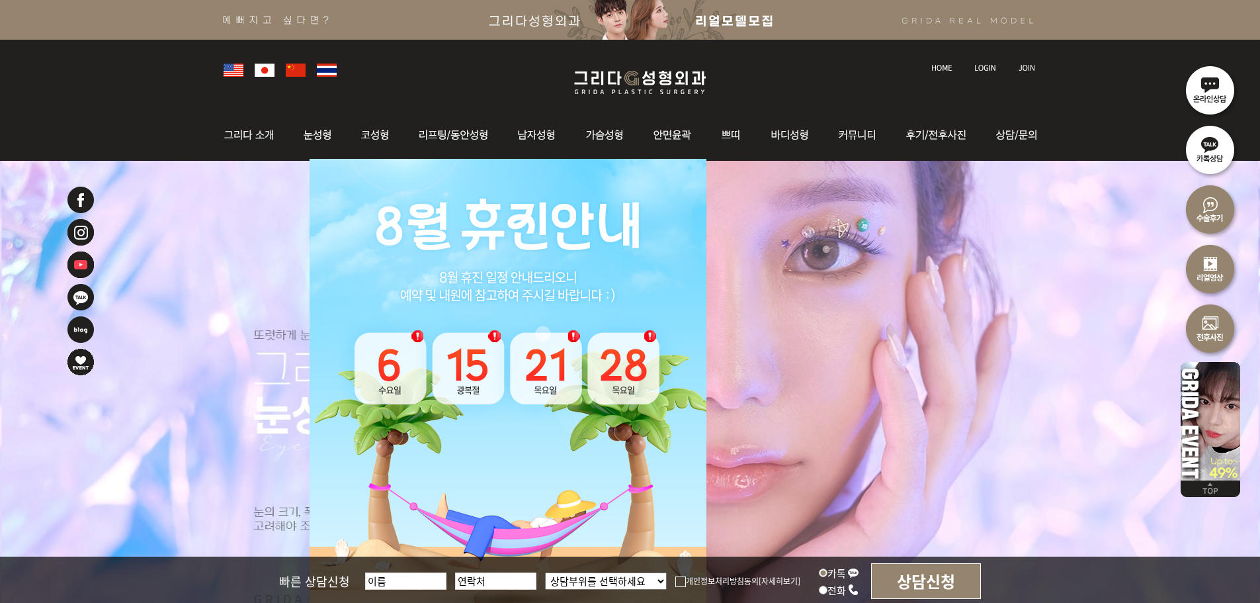
click at [987, 67] on img at bounding box center [985, 67] width 22 height 7
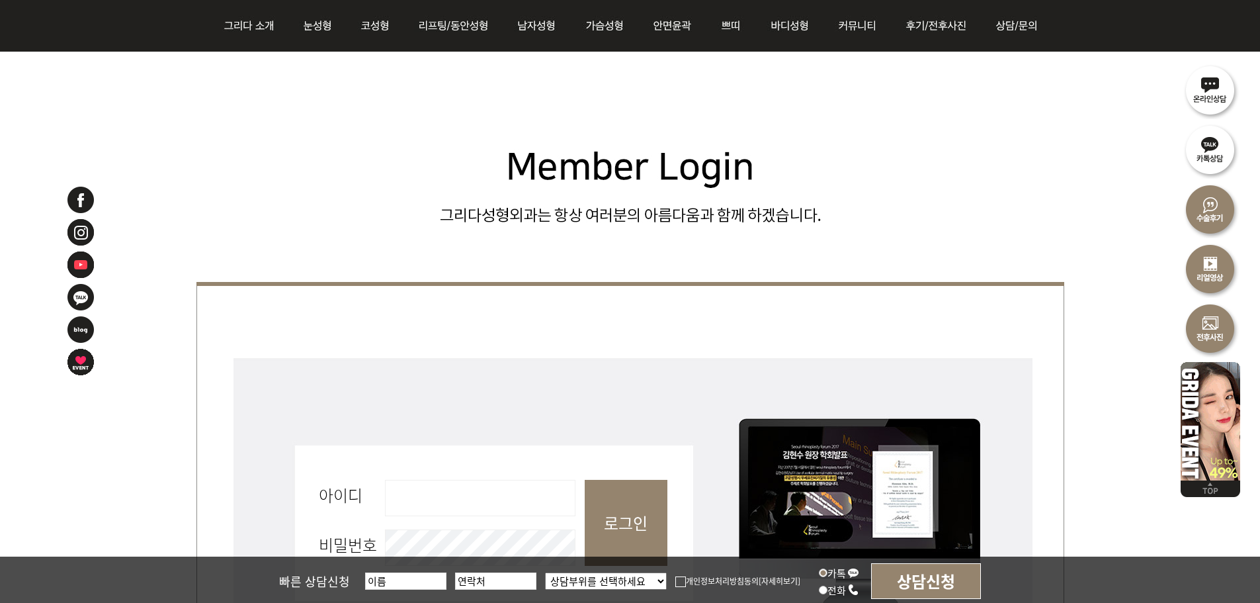
scroll to position [463, 0]
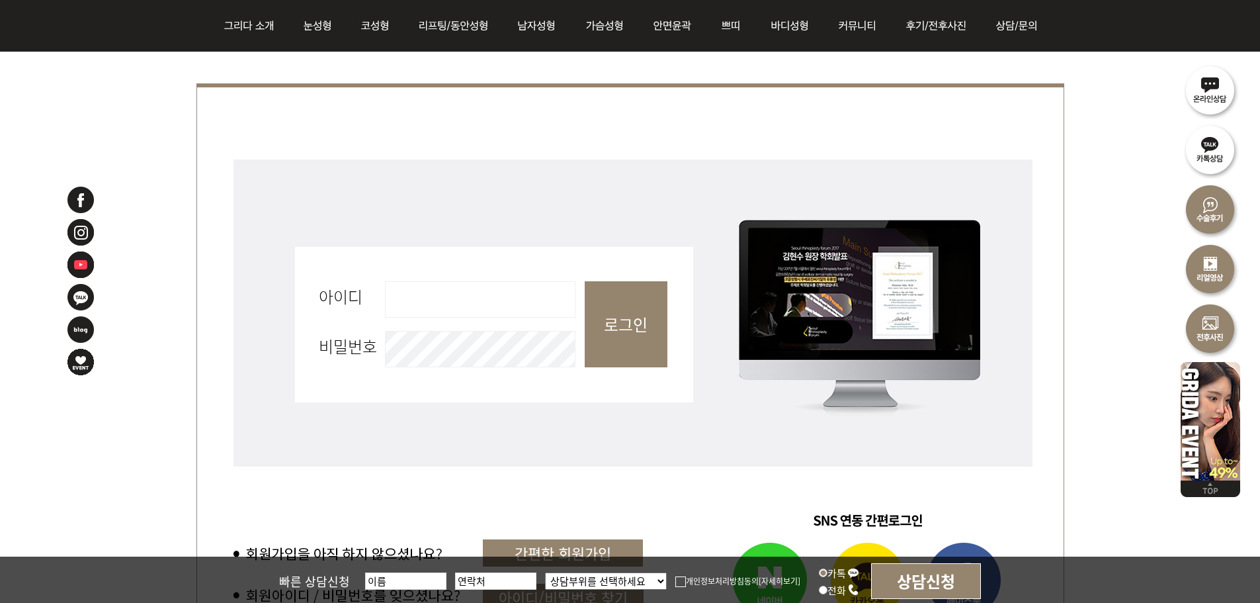
click at [442, 315] on input "아이디 필수" at bounding box center [480, 299] width 190 height 36
type input "admin"
click at [642, 316] on input "로그인" at bounding box center [626, 324] width 83 height 86
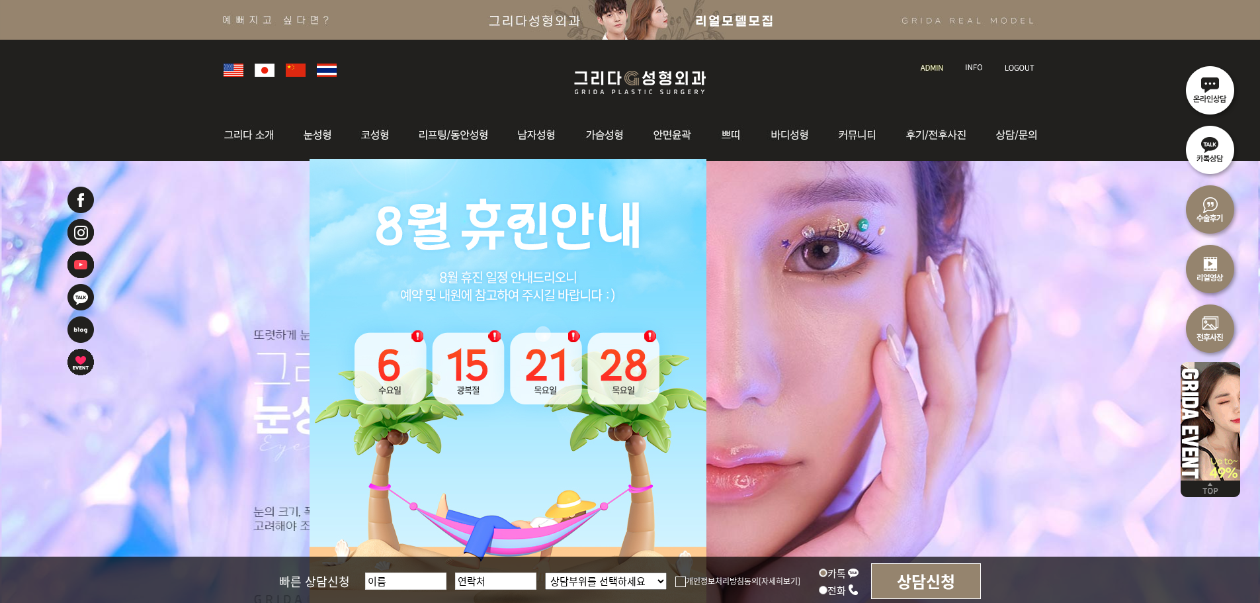
click at [928, 62] on link at bounding box center [933, 55] width 38 height 19
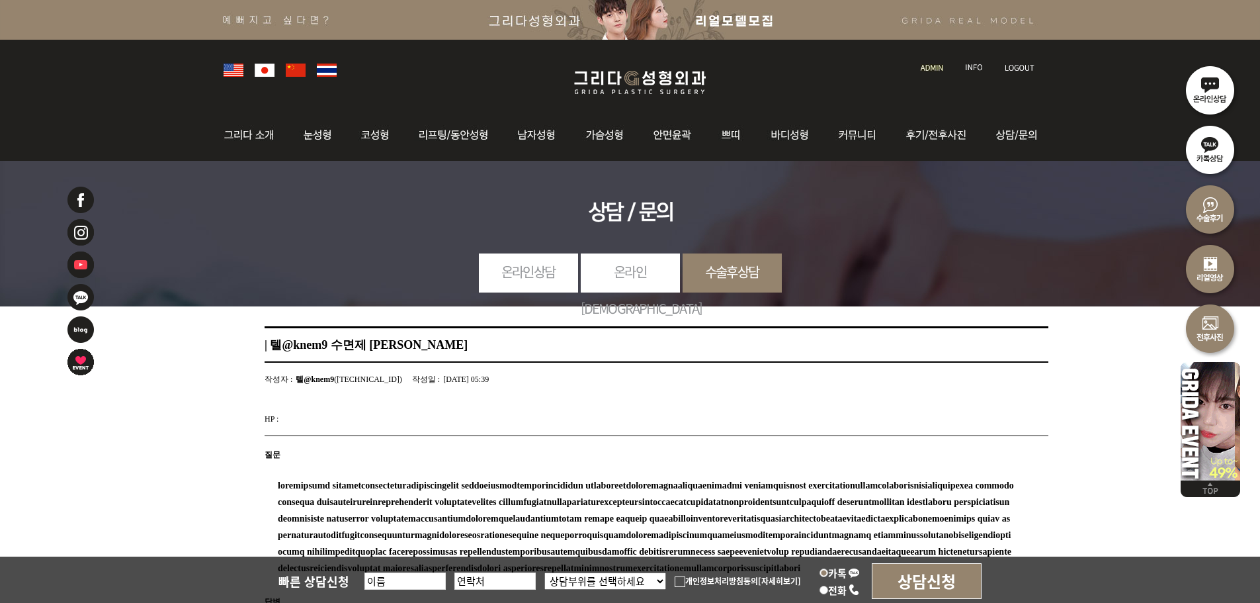
scroll to position [366, 0]
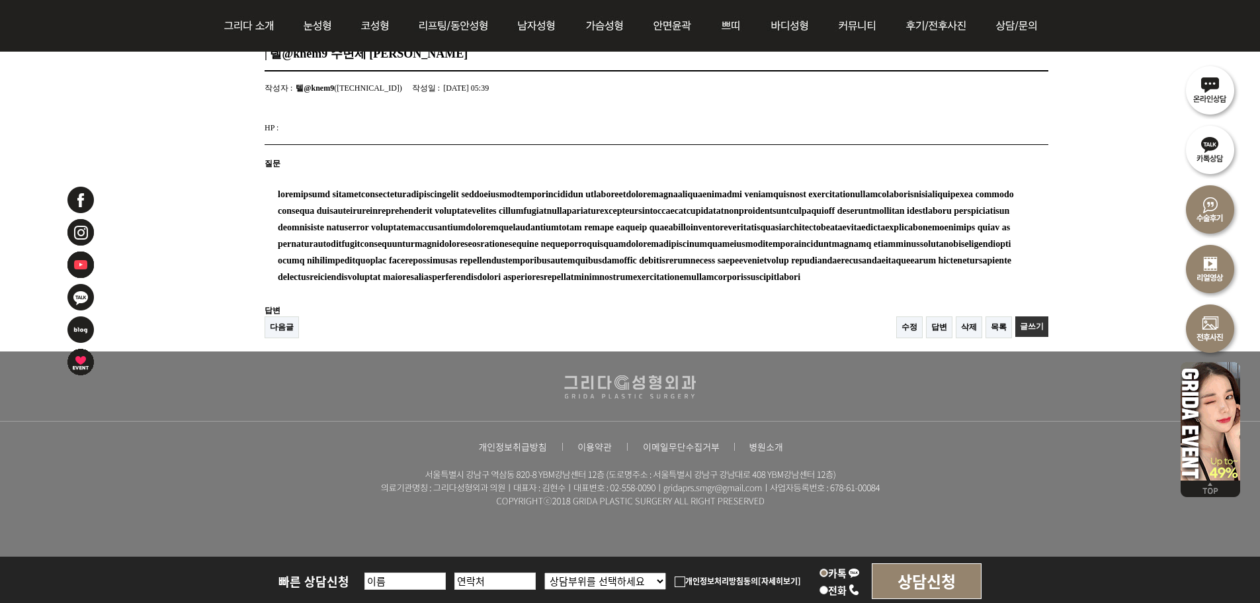
click at [966, 316] on p "답변" at bounding box center [657, 310] width 784 height 11
click at [958, 327] on link "삭제" at bounding box center [969, 327] width 26 height 22
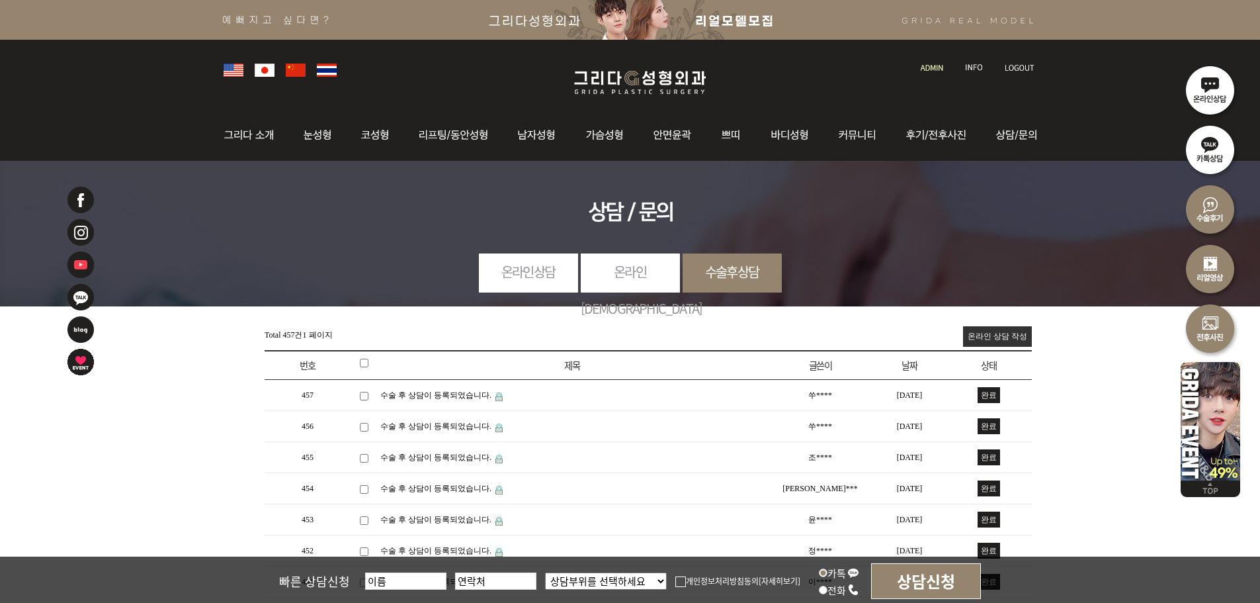
click at [936, 71] on li at bounding box center [933, 60] width 38 height 28
click at [937, 69] on img at bounding box center [932, 67] width 22 height 7
